Goal: Information Seeking & Learning: Learn about a topic

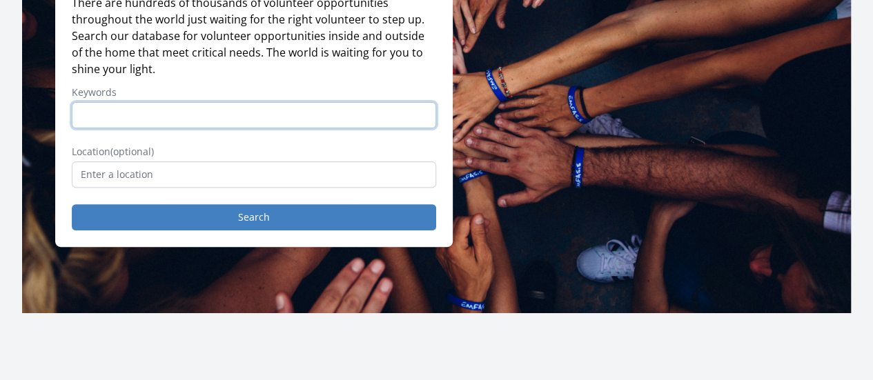
scroll to position [168, 0]
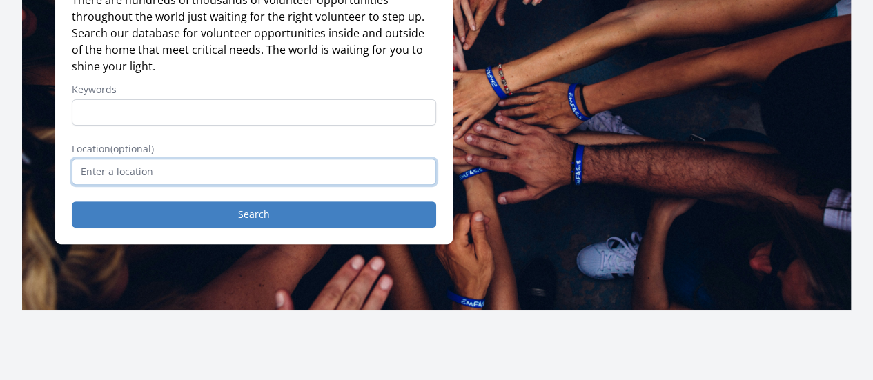
click at [117, 185] on input "text" at bounding box center [254, 172] width 364 height 26
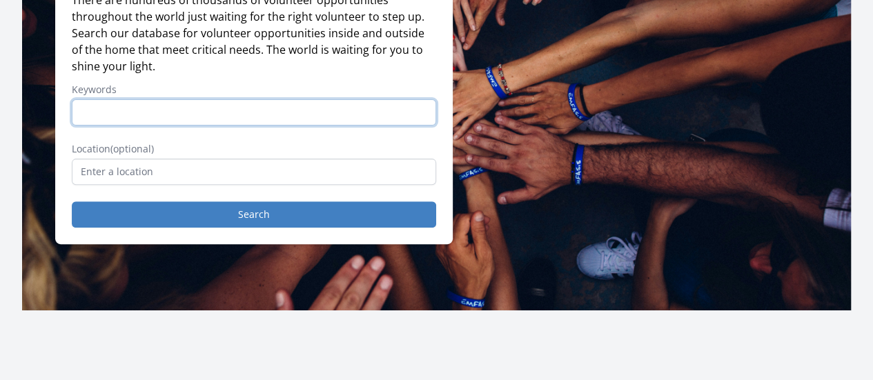
click at [157, 122] on input "Keywords" at bounding box center [254, 112] width 364 height 26
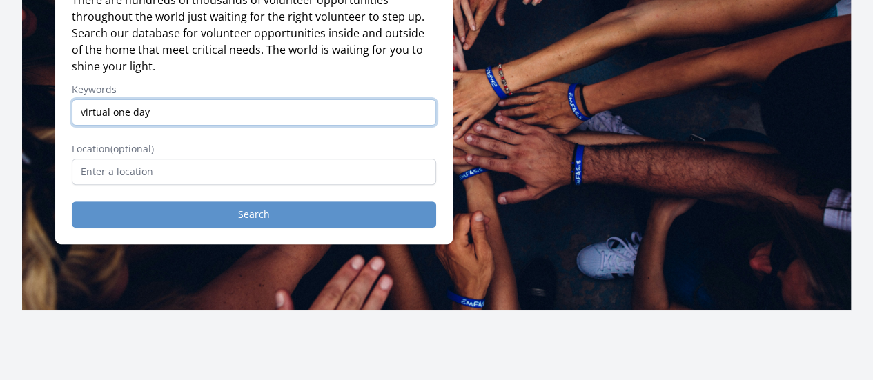
type input "virtual one day"
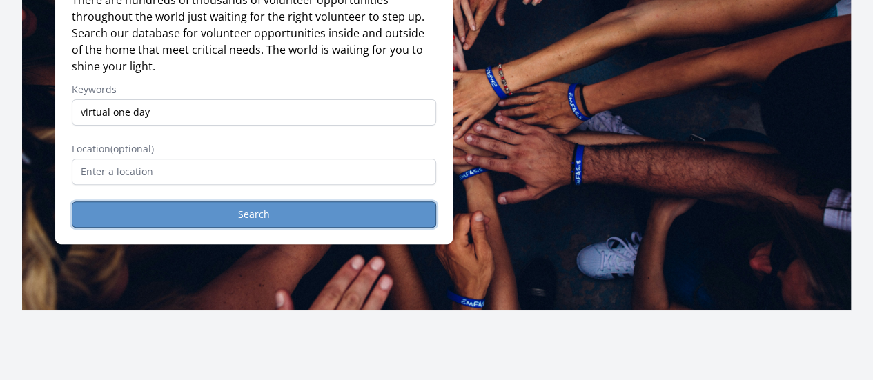
click at [250, 228] on button "Search" at bounding box center [254, 214] width 364 height 26
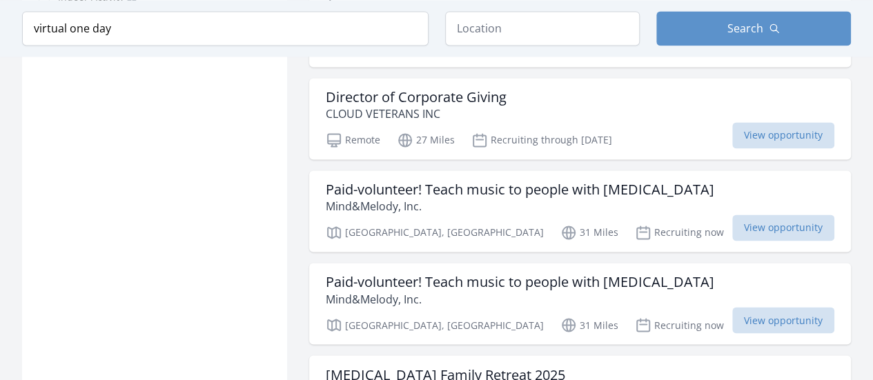
scroll to position [1024, 0]
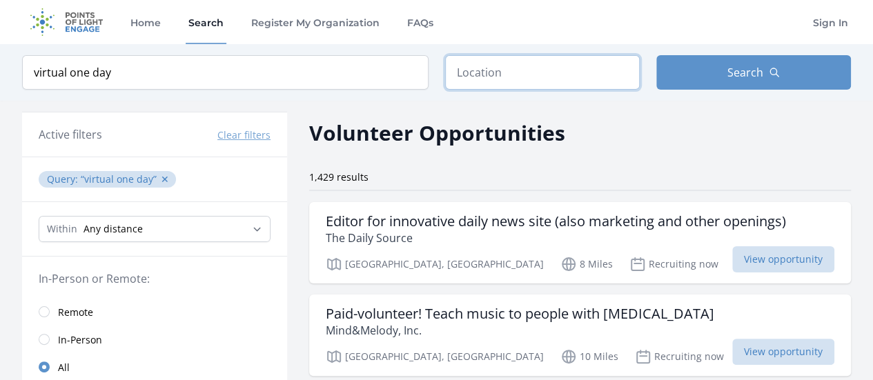
drag, startPoint x: 501, startPoint y: 73, endPoint x: 508, endPoint y: 71, distance: 7.2
click at [502, 68] on input "text" at bounding box center [542, 72] width 195 height 34
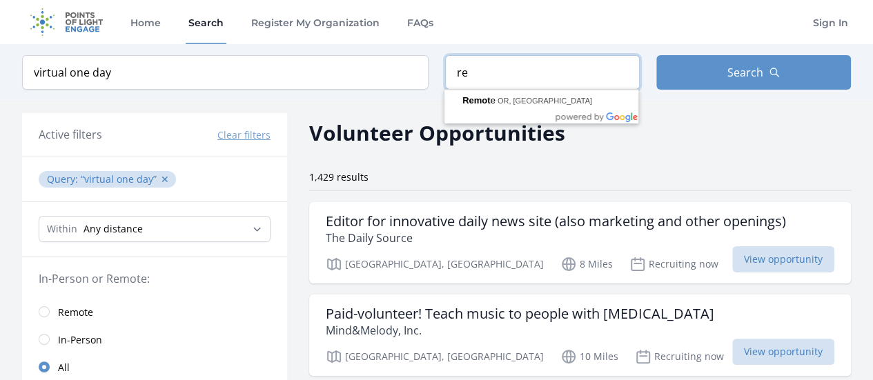
type input "r"
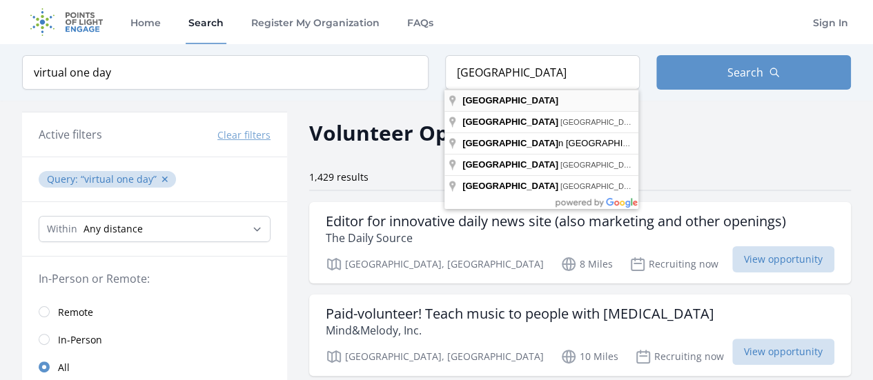
type input "Australia"
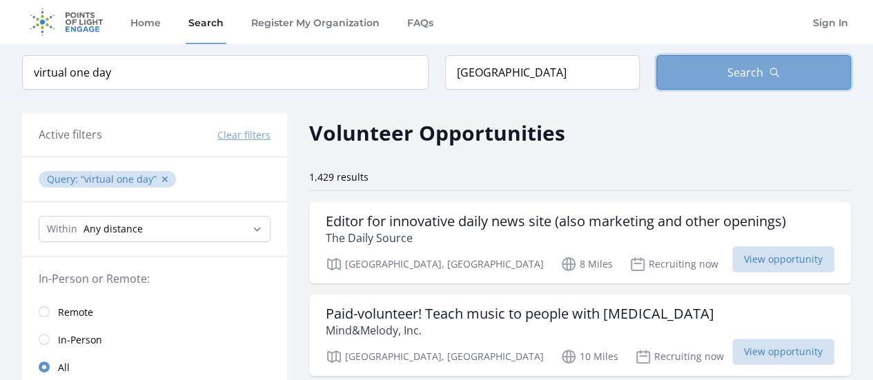
click at [786, 68] on button "Search" at bounding box center [753, 72] width 195 height 34
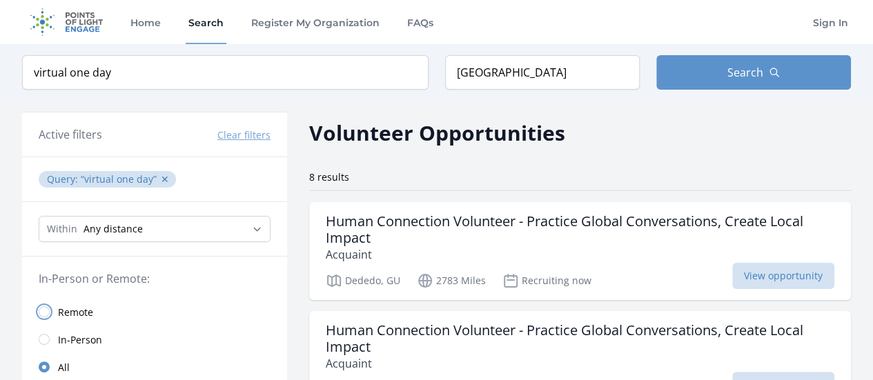
click at [44, 306] on input "radio" at bounding box center [44, 311] width 11 height 11
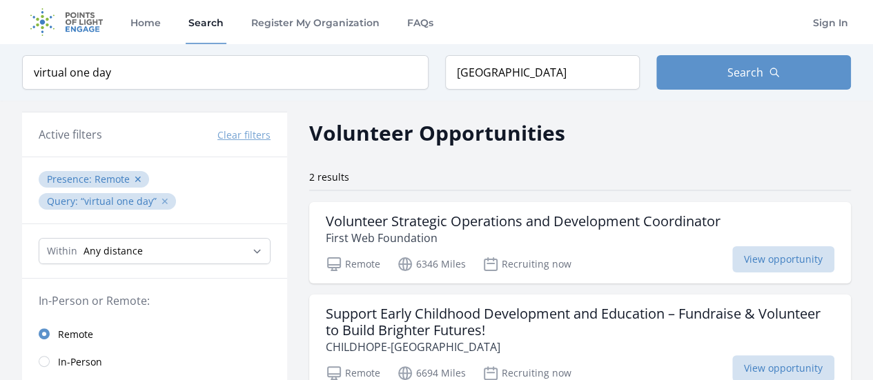
click at [166, 200] on button "✕" at bounding box center [165, 202] width 8 height 14
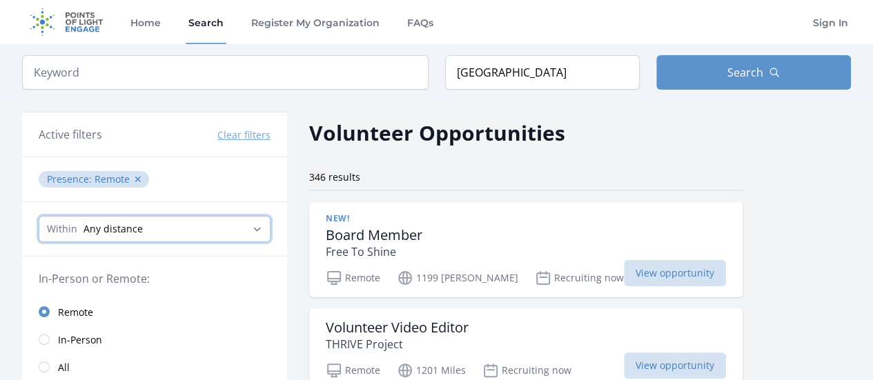
click at [138, 229] on select "Any distance , 5 Miles , 20 Miles , 50 Miles , 100 Miles" at bounding box center [155, 229] width 232 height 26
click at [142, 227] on select "Any distance , 5 Miles , 20 Miles , 50 Miles , 100 Miles" at bounding box center [155, 229] width 232 height 26
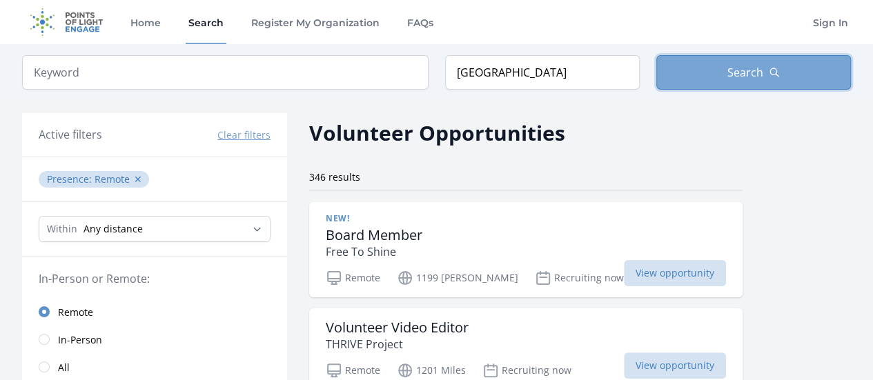
click at [744, 72] on span "Search" at bounding box center [745, 72] width 36 height 17
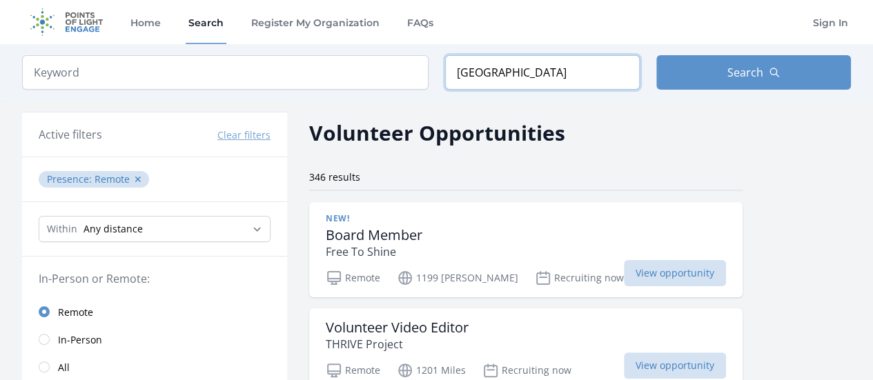
drag, startPoint x: 536, startPoint y: 79, endPoint x: 374, endPoint y: 90, distance: 162.5
click at [374, 89] on div "Keyword Location Australia Search" at bounding box center [436, 72] width 873 height 57
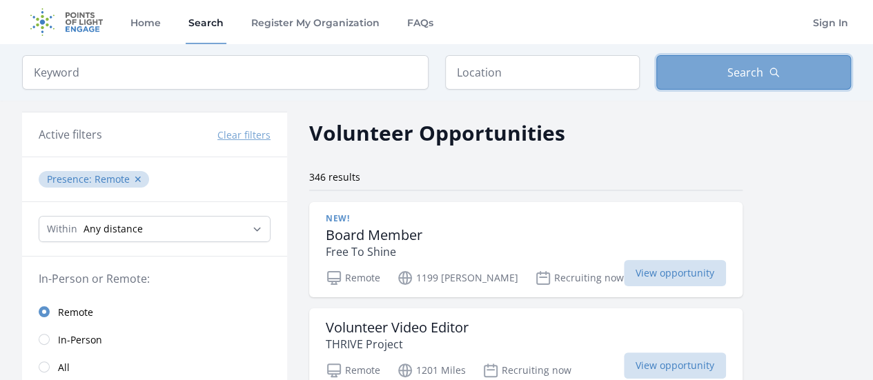
click at [735, 77] on span "Search" at bounding box center [745, 72] width 36 height 17
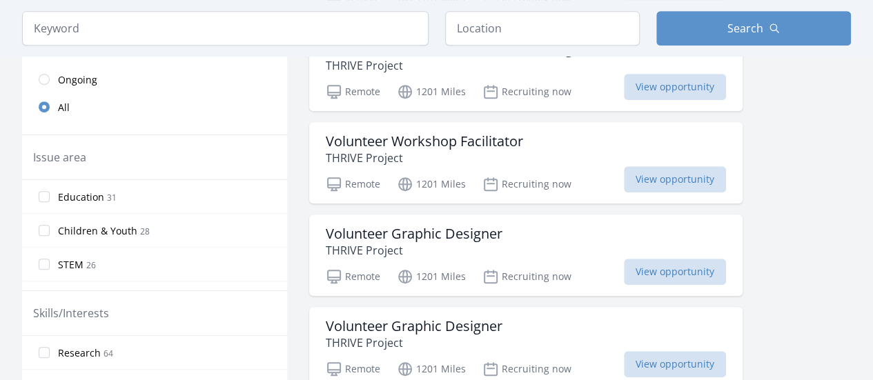
click at [115, 228] on span "Children & Youth" at bounding box center [97, 231] width 79 height 14
click at [50, 228] on input "Children & Youth 28" at bounding box center [44, 230] width 11 height 11
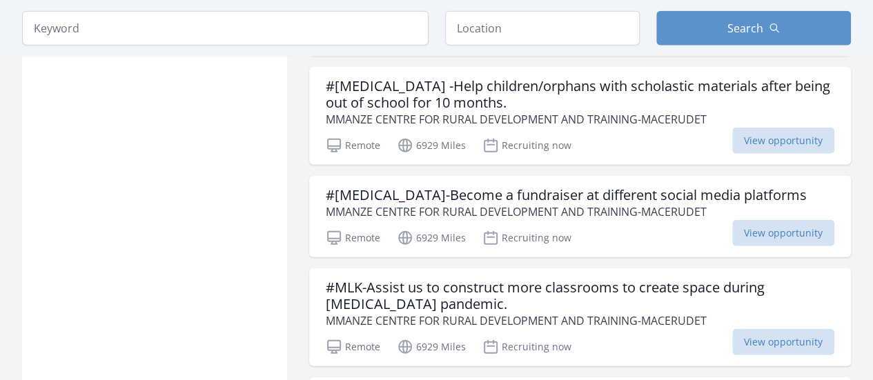
scroll to position [1760, 0]
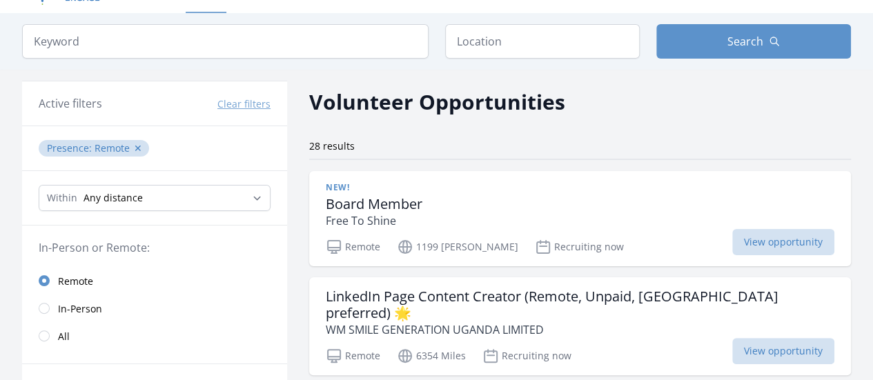
scroll to position [10, 0]
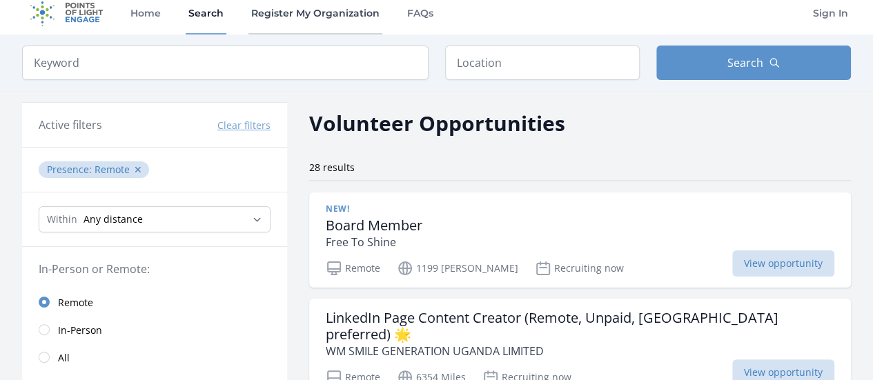
type input "Australia"
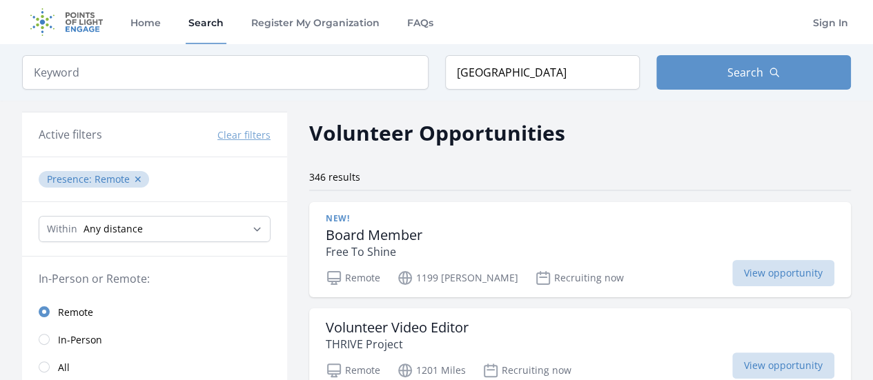
type input "virtual one day"
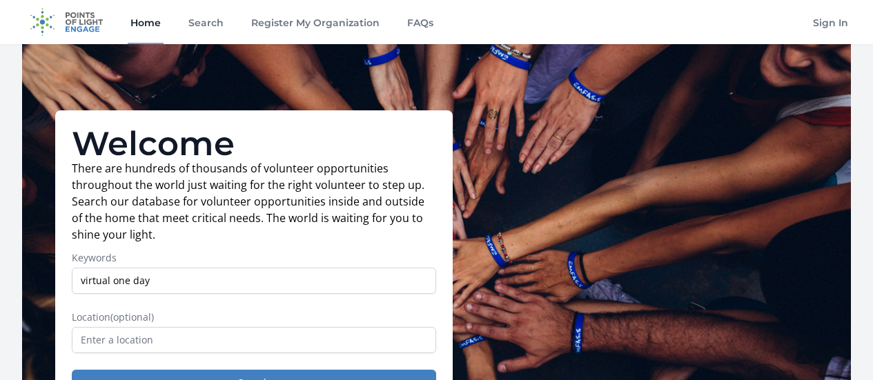
scroll to position [166, 0]
